Goal: Information Seeking & Learning: Learn about a topic

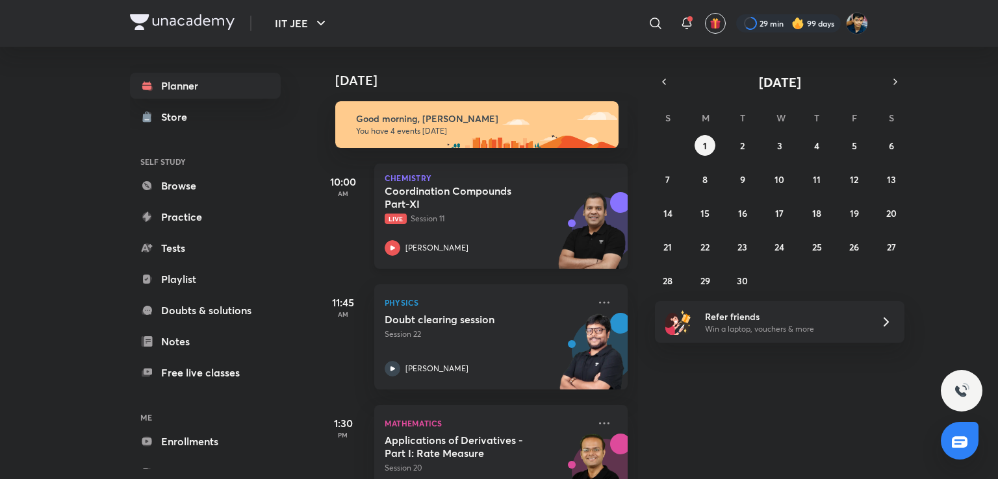
click at [488, 186] on h5 "Coordination Compounds Part-XI" at bounding box center [466, 198] width 162 height 26
